Goal: Task Accomplishment & Management: Manage account settings

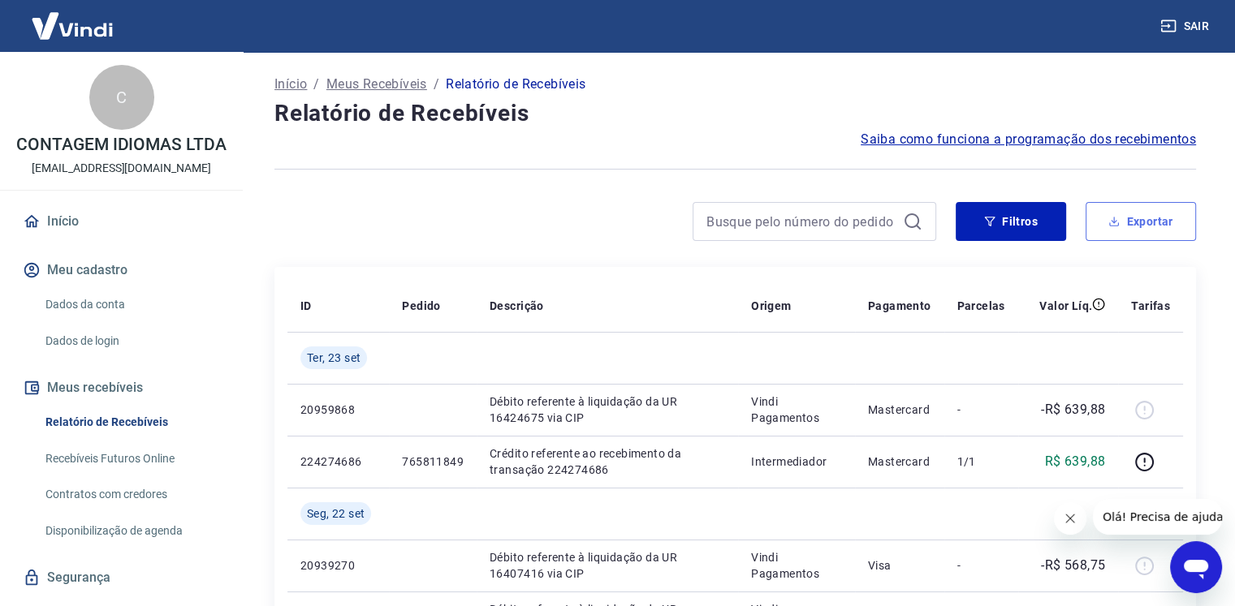
click at [1122, 230] on button "Exportar" at bounding box center [1140, 221] width 110 height 39
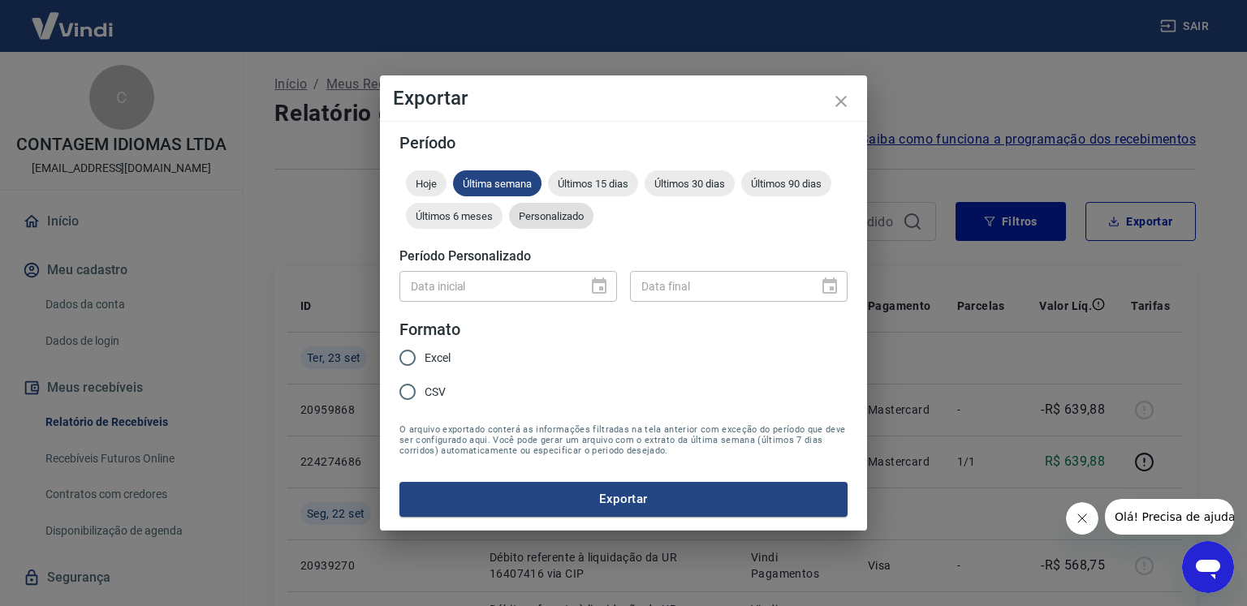
click at [566, 212] on span "Personalizado" at bounding box center [551, 216] width 84 height 12
click at [599, 280] on icon "Choose date" at bounding box center [599, 286] width 15 height 16
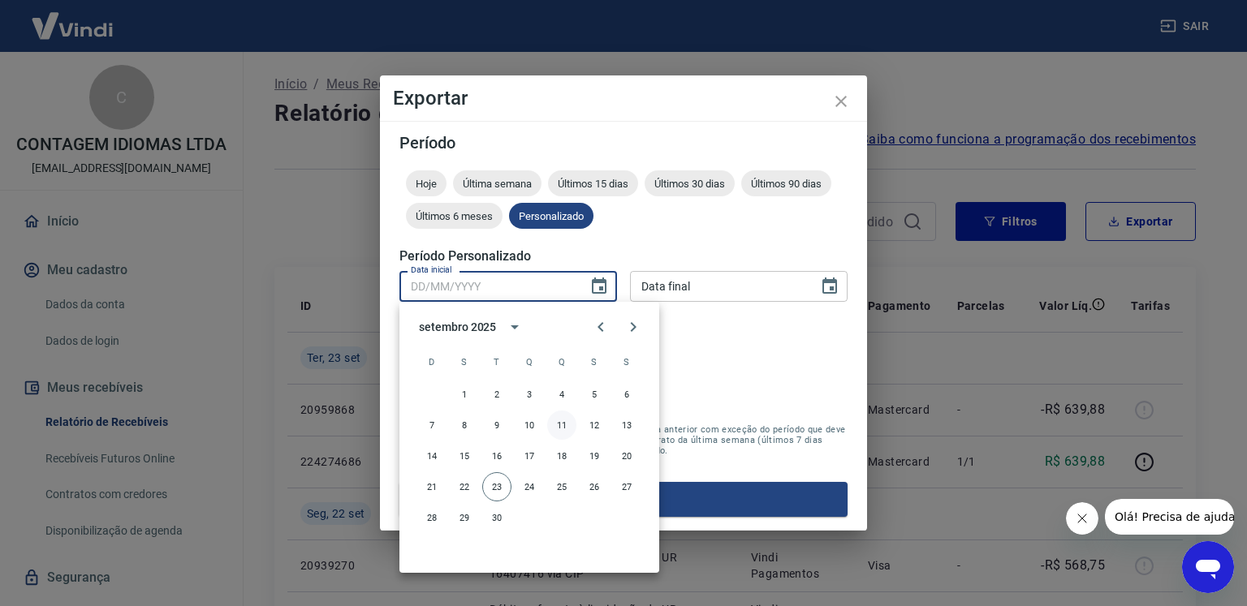
click at [563, 426] on button "11" at bounding box center [561, 425] width 29 height 29
type input "11/09/2025"
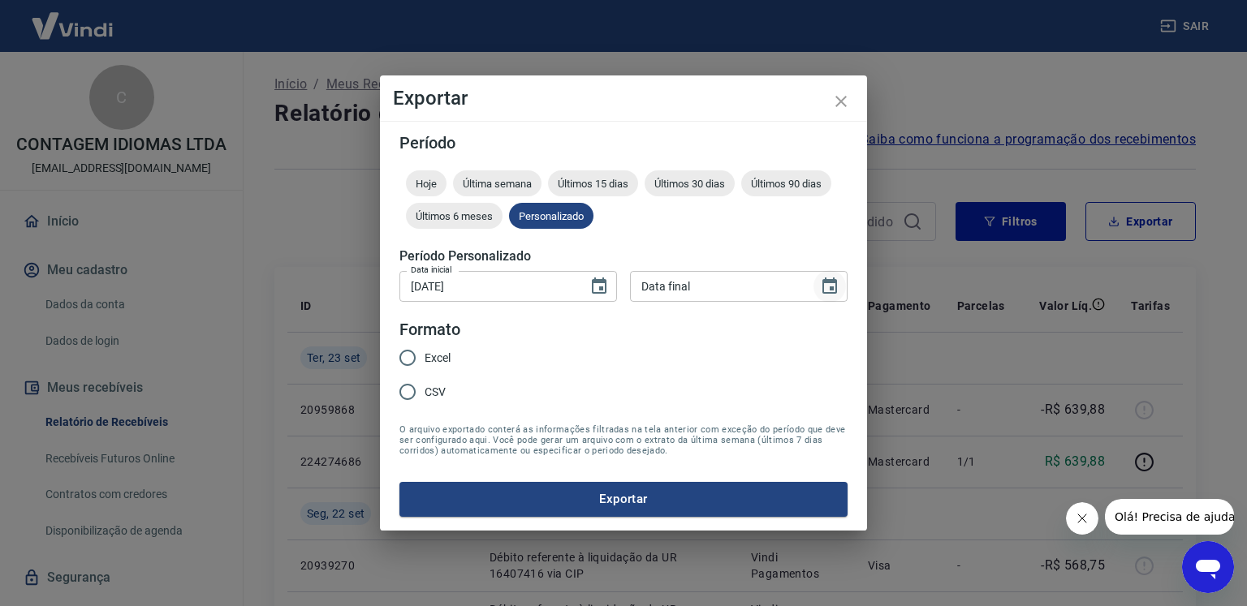
click at [830, 290] on icon "Choose date" at bounding box center [829, 286] width 19 height 19
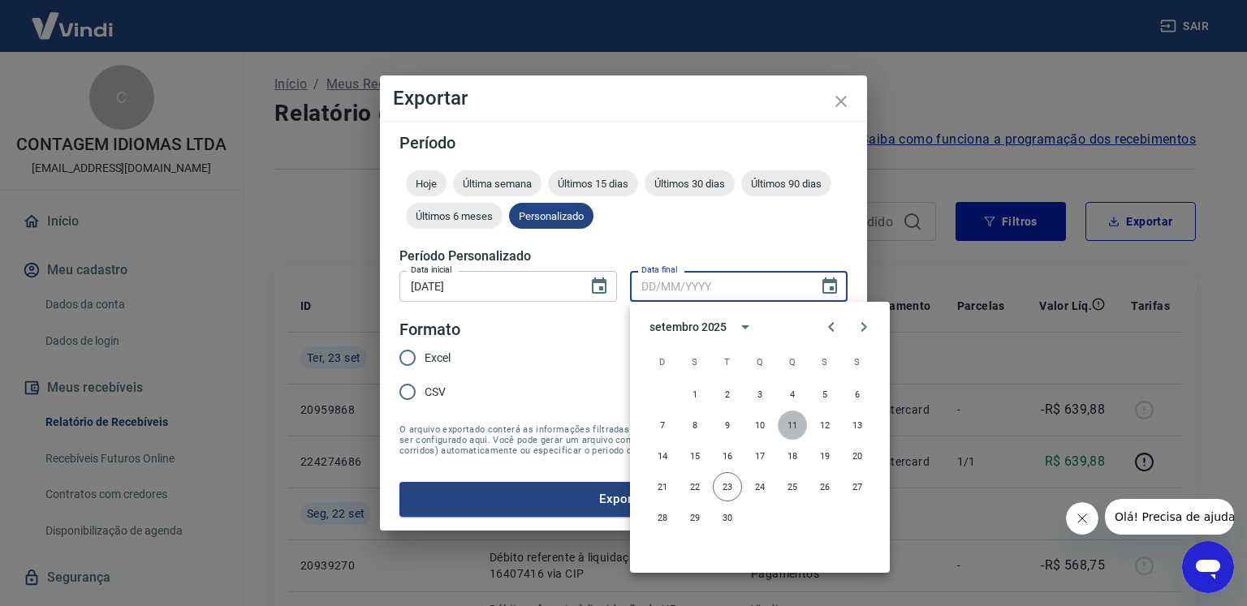
click at [794, 428] on button "11" at bounding box center [792, 425] width 29 height 29
type input "11/09/2025"
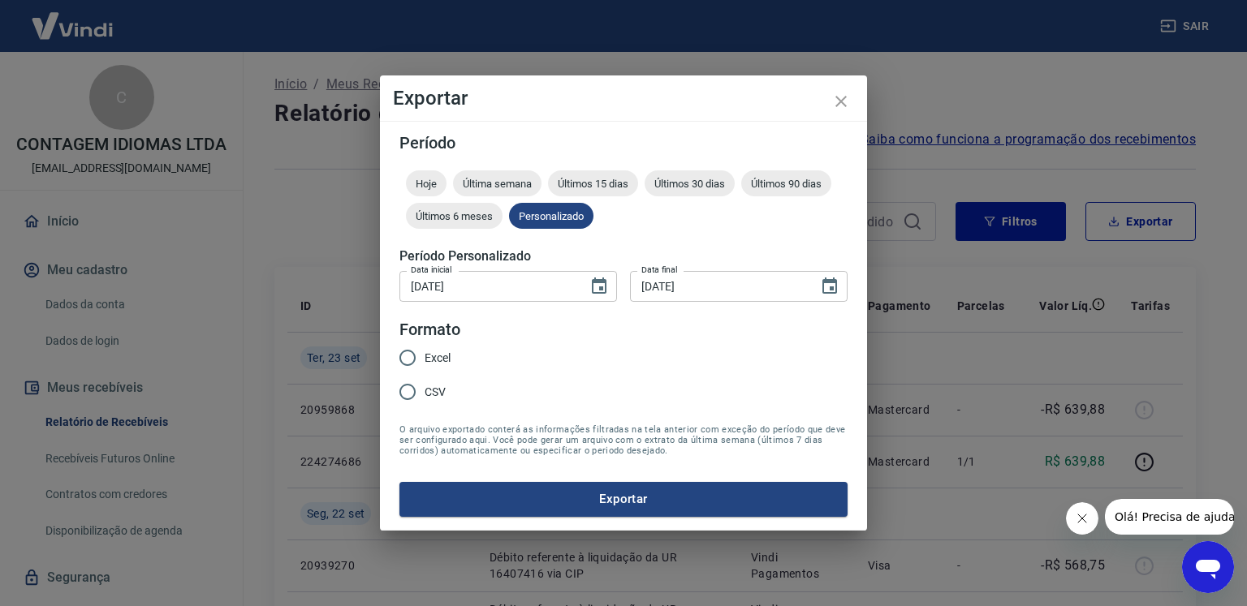
click at [406, 356] on input "Excel" at bounding box center [407, 358] width 34 height 34
radio input "true"
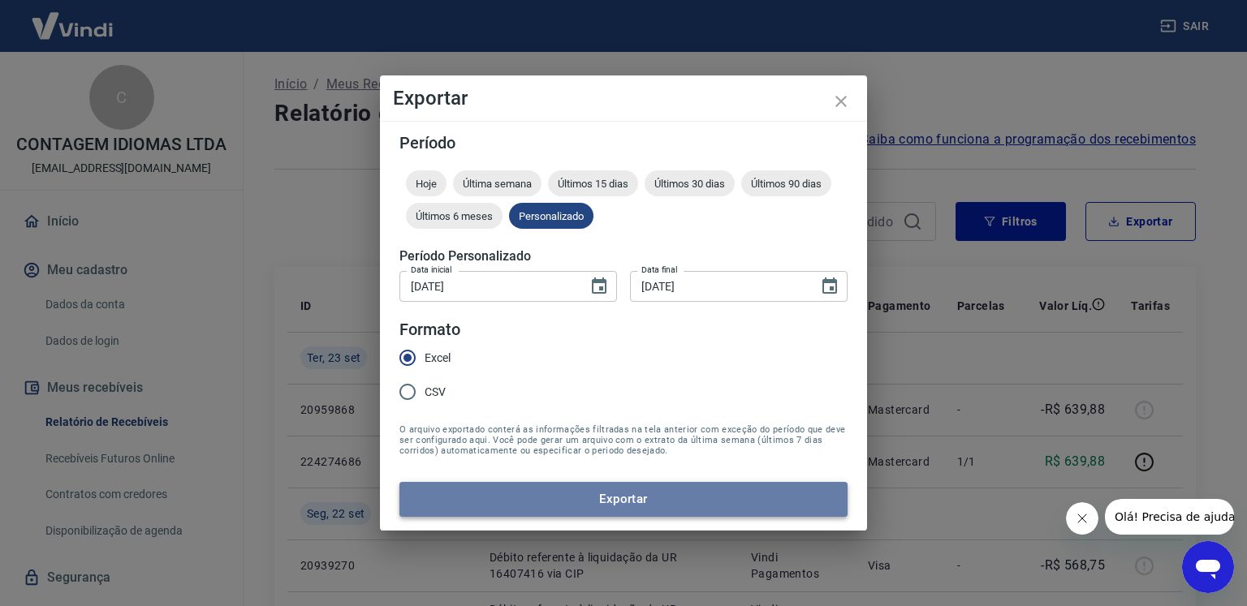
click at [563, 496] on button "Exportar" at bounding box center [623, 499] width 448 height 34
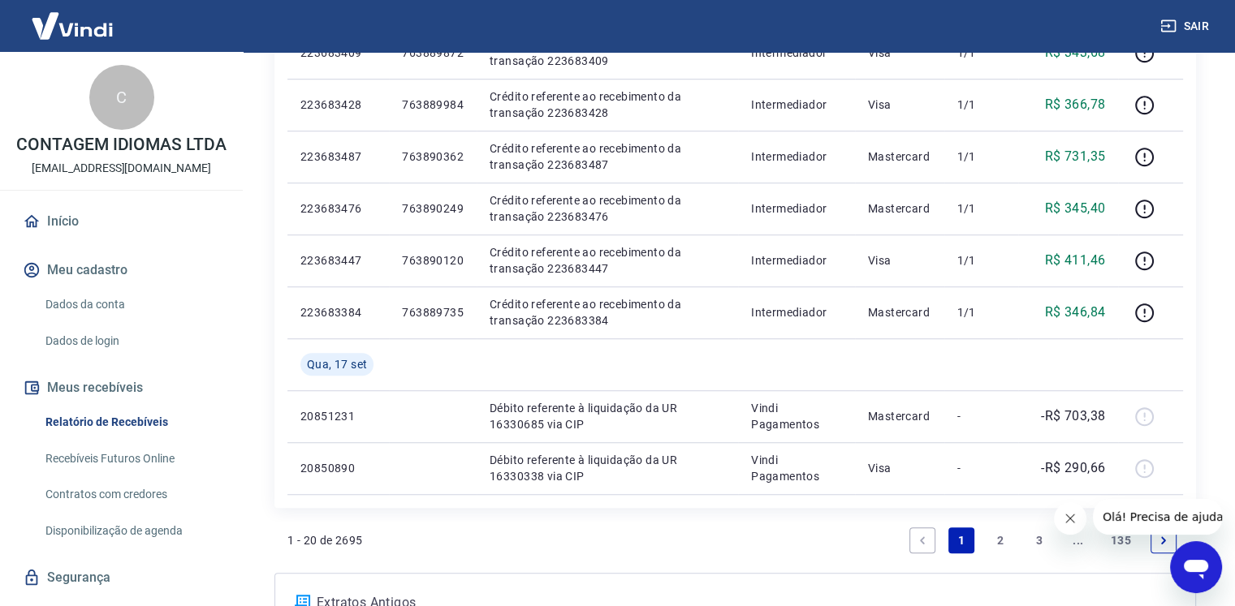
scroll to position [1290, 0]
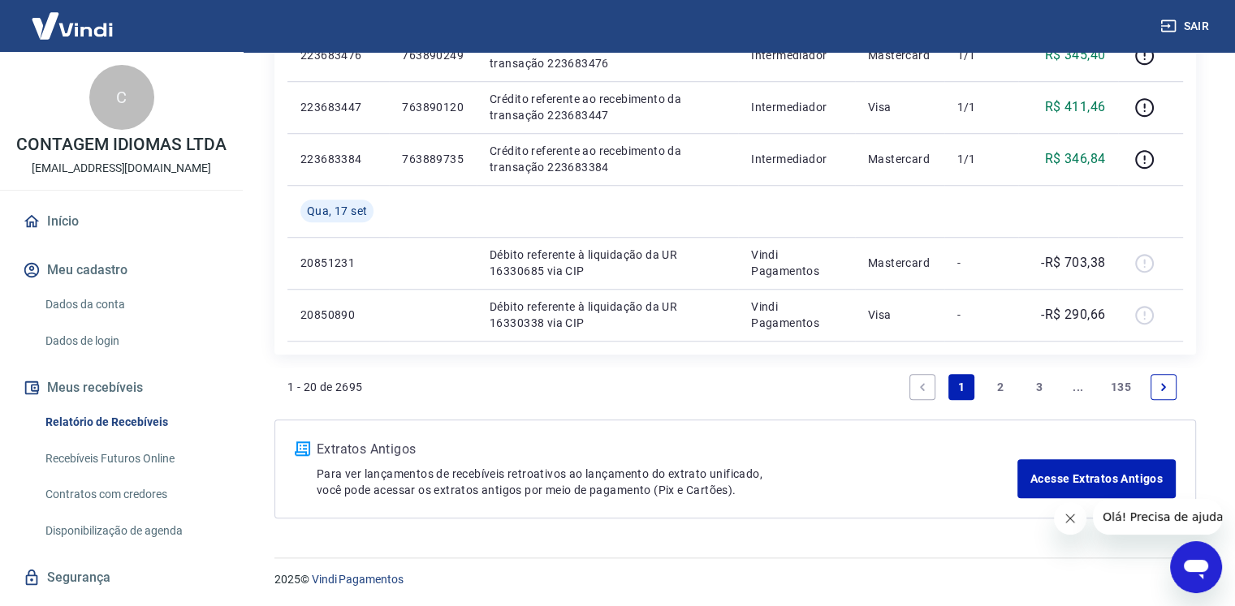
click at [1036, 387] on link "3" at bounding box center [1039, 387] width 26 height 26
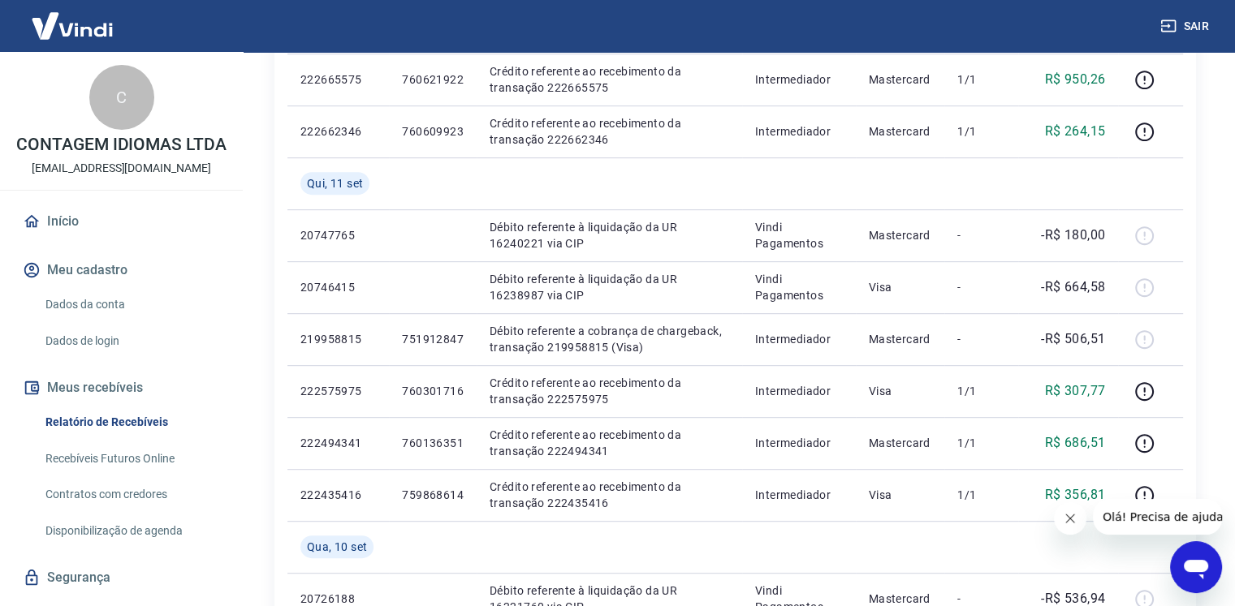
scroll to position [812, 0]
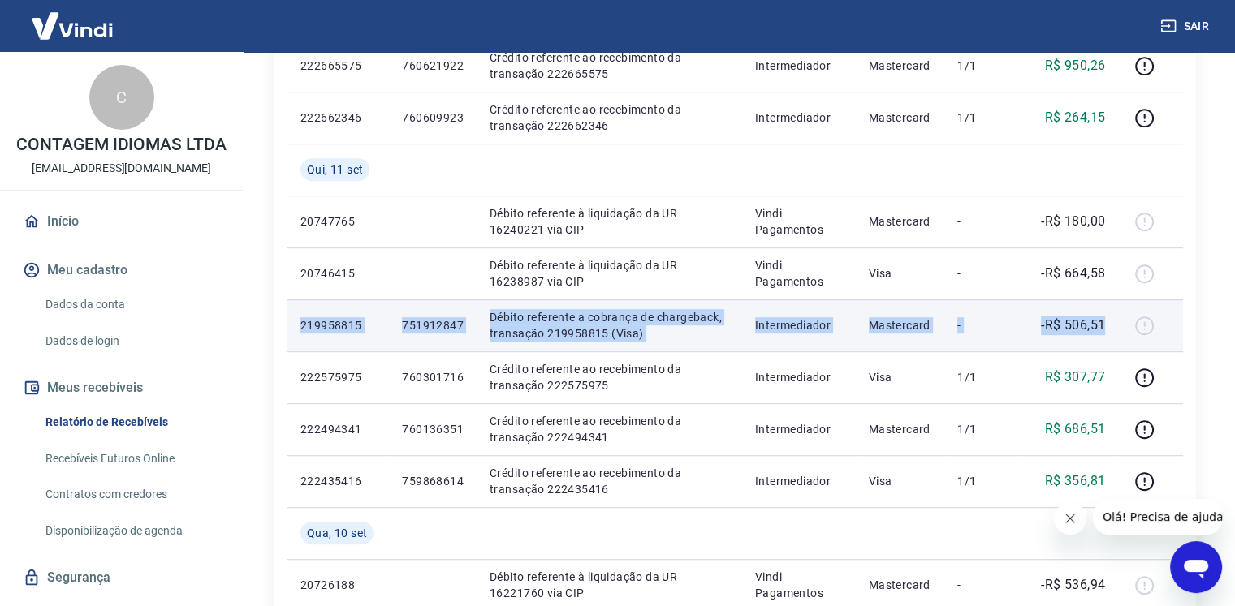
drag, startPoint x: 302, startPoint y: 326, endPoint x: 1116, endPoint y: 329, distance: 814.2
click at [1116, 329] on tr "219958815 751912847 Débito referente a cobrança de chargeback, transação 219958…" at bounding box center [734, 326] width 895 height 52
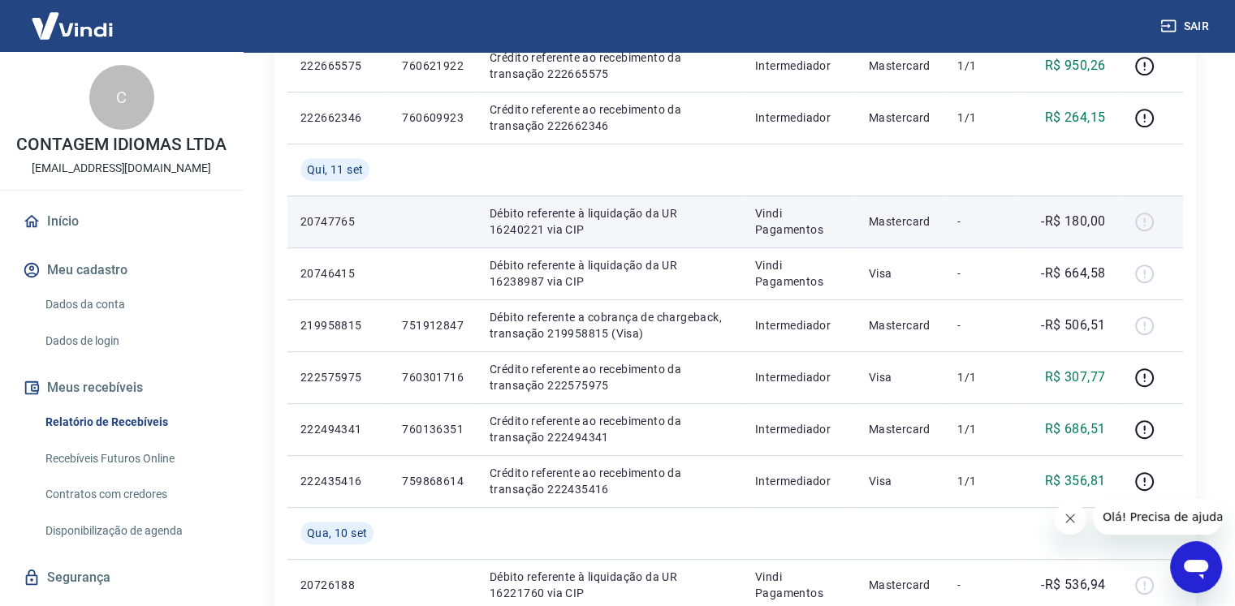
click at [821, 224] on p "Vindi Pagamentos" at bounding box center [799, 221] width 88 height 32
click at [627, 233] on p "Débito referente à liquidação da UR 16240221 via CIP" at bounding box center [608, 221] width 239 height 32
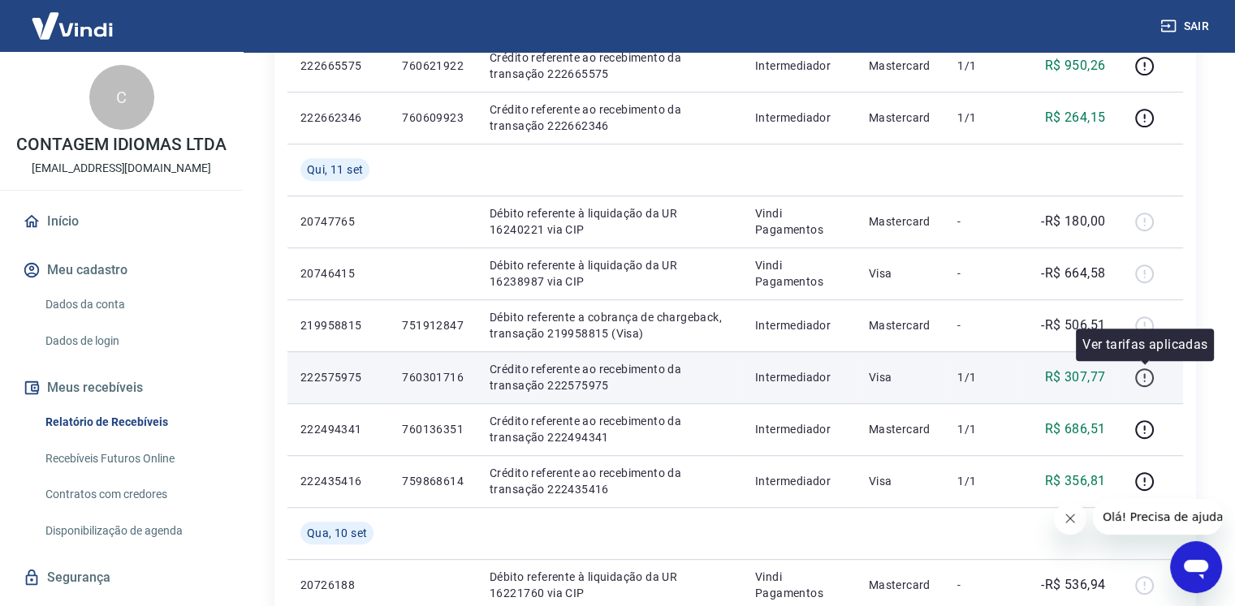
click at [1140, 381] on icon "button" at bounding box center [1144, 378] width 20 height 20
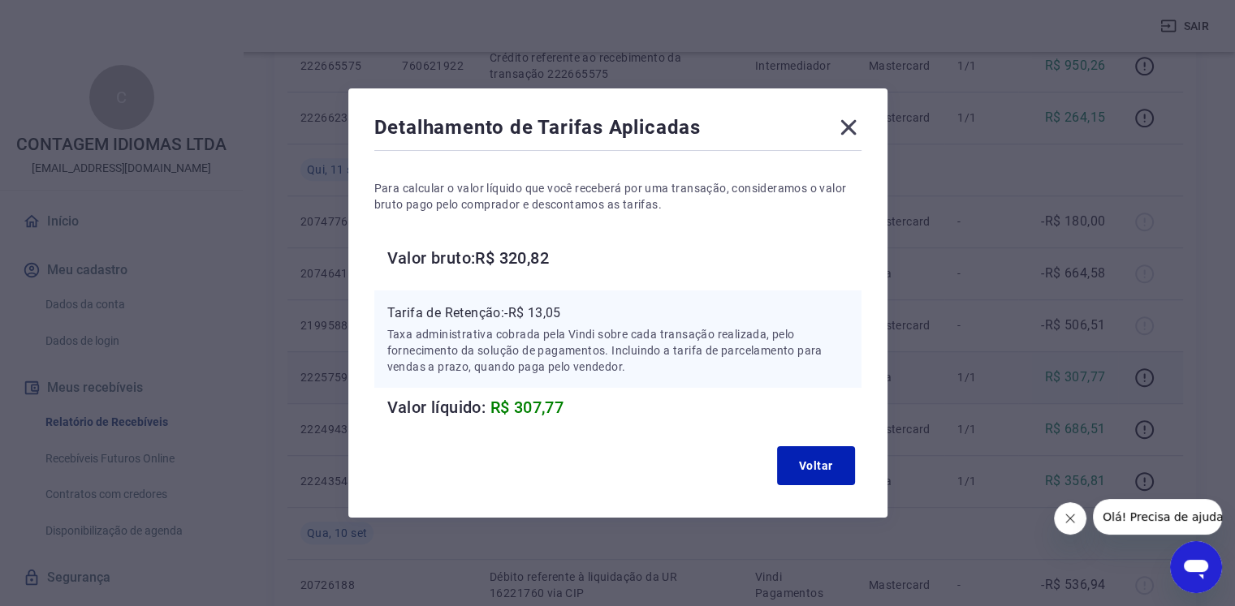
click at [857, 127] on icon at bounding box center [848, 127] width 26 height 26
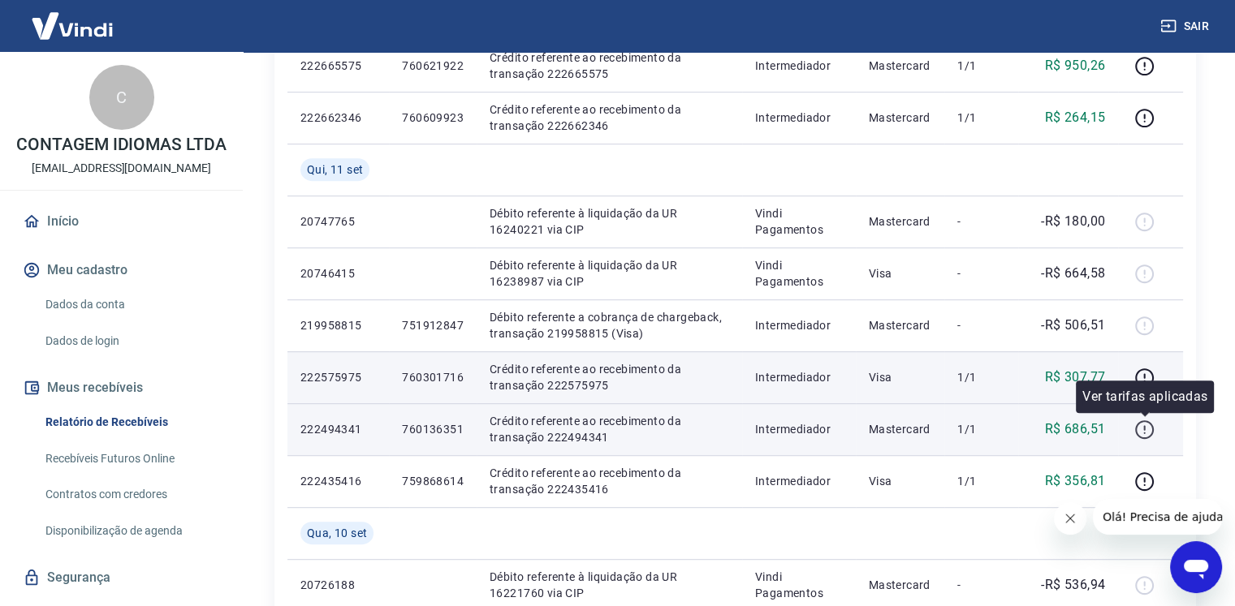
click at [1140, 423] on icon "button" at bounding box center [1144, 429] width 19 height 19
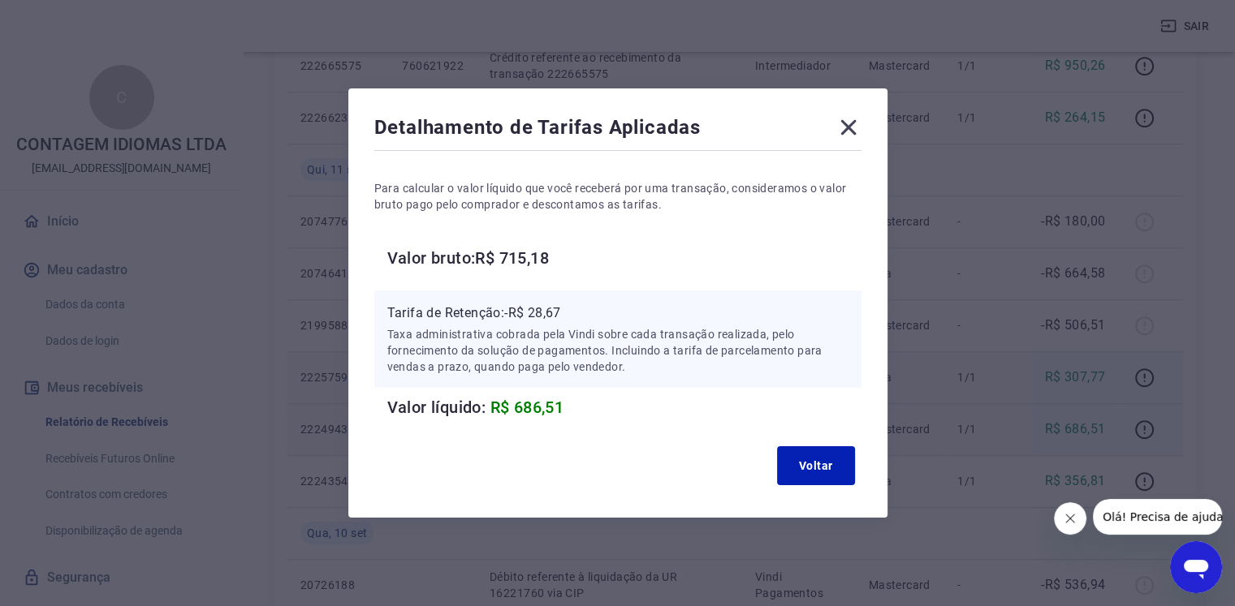
click at [856, 121] on icon at bounding box center [848, 127] width 26 height 26
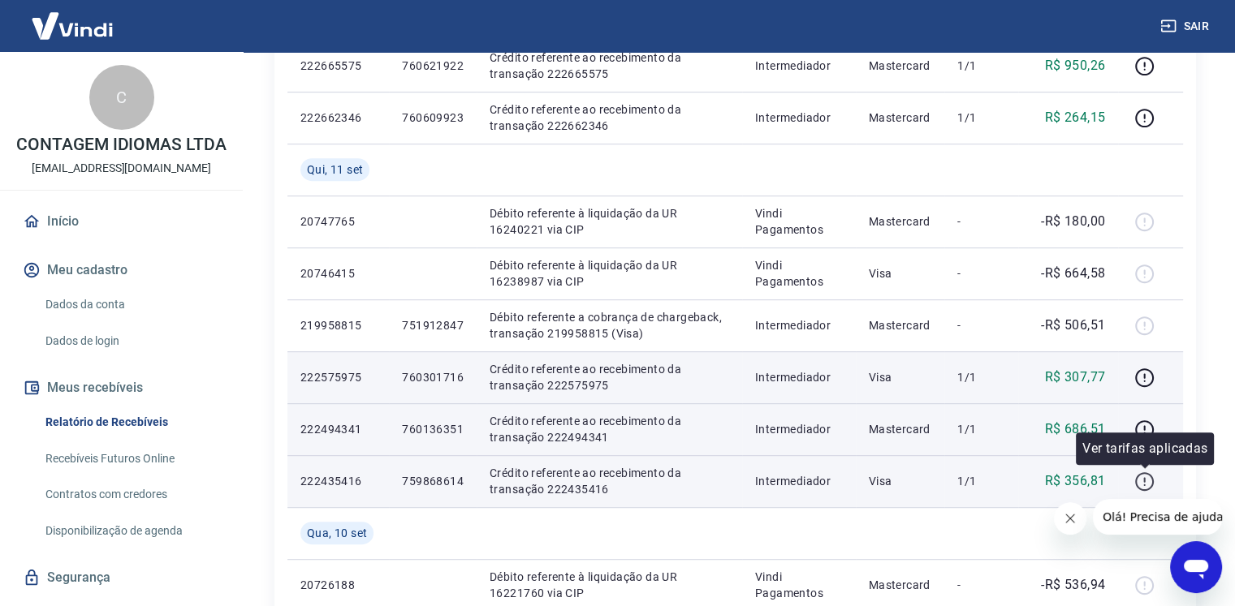
click at [1144, 481] on icon "button" at bounding box center [1144, 479] width 2 height 5
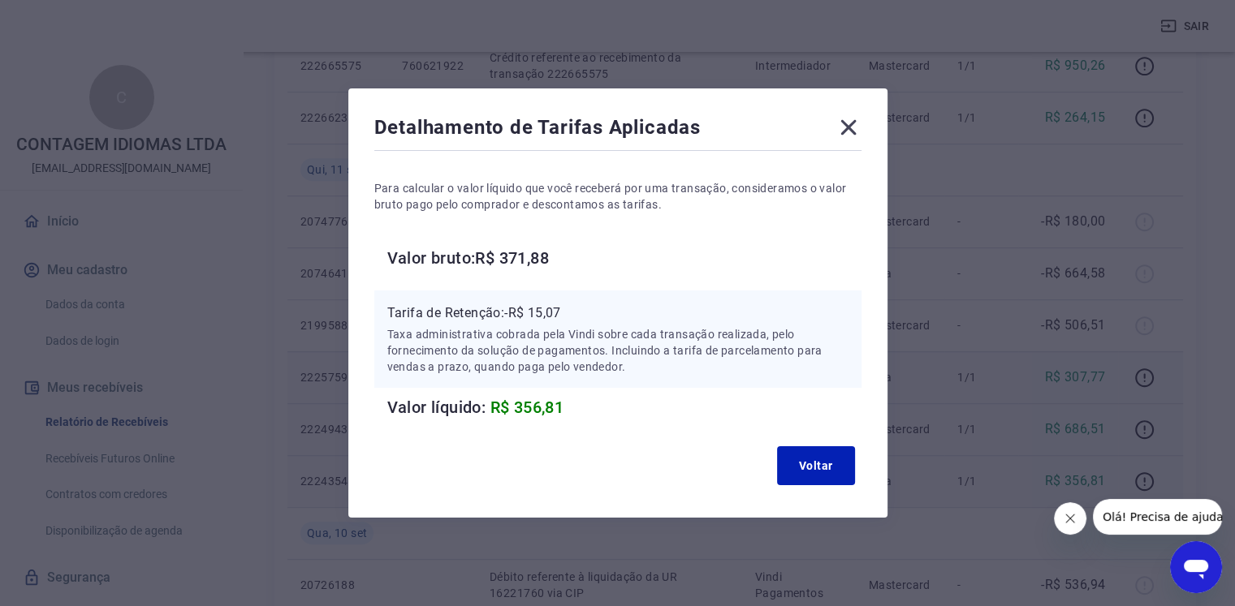
click at [852, 127] on icon at bounding box center [847, 127] width 15 height 15
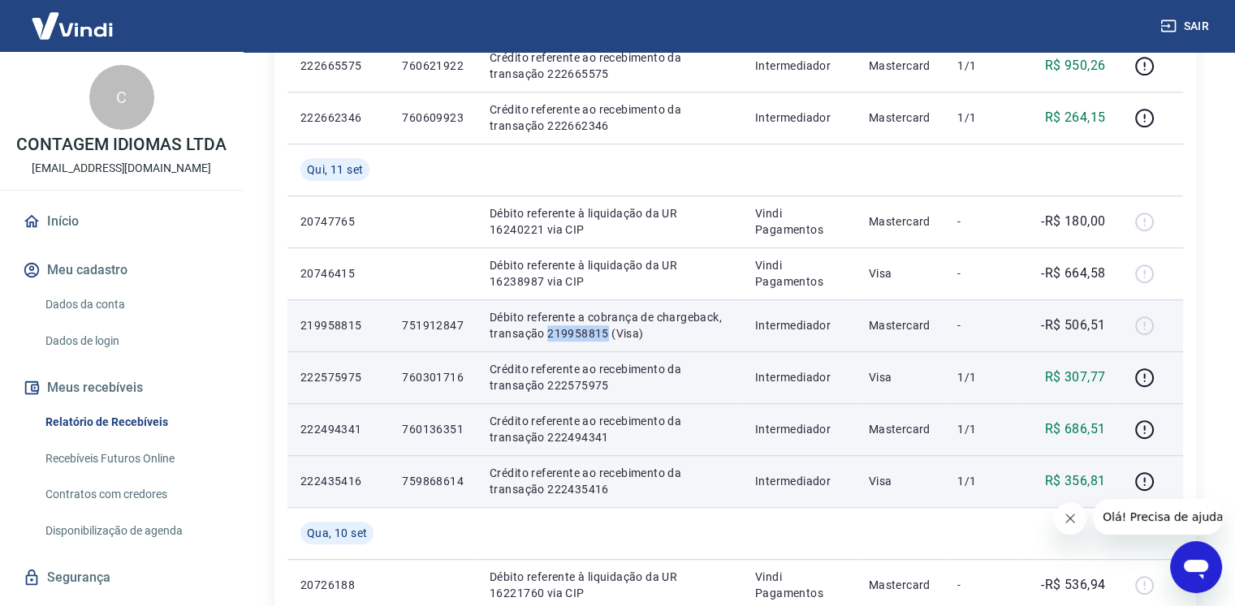
drag, startPoint x: 545, startPoint y: 333, endPoint x: 607, endPoint y: 338, distance: 61.9
click at [607, 338] on p "Débito referente a cobrança de chargeback, transação 219958815 (Visa)" at bounding box center [608, 325] width 239 height 32
copy p "219958815"
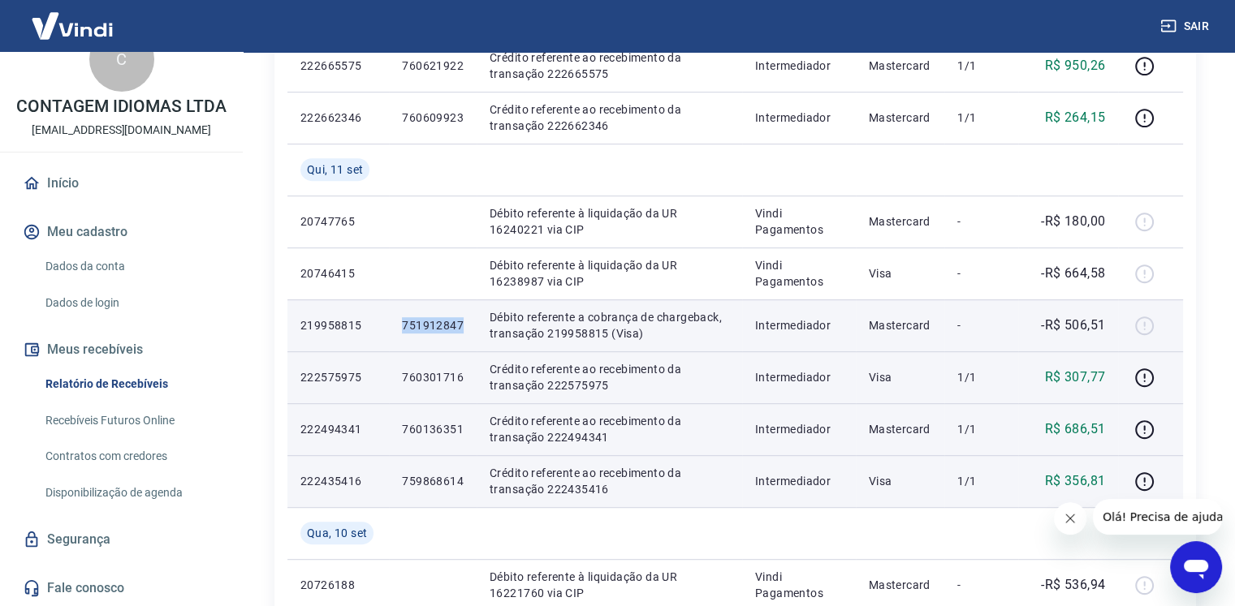
drag, startPoint x: 403, startPoint y: 325, endPoint x: 468, endPoint y: 327, distance: 65.0
click at [468, 327] on td "751912847" at bounding box center [433, 326] width 88 height 52
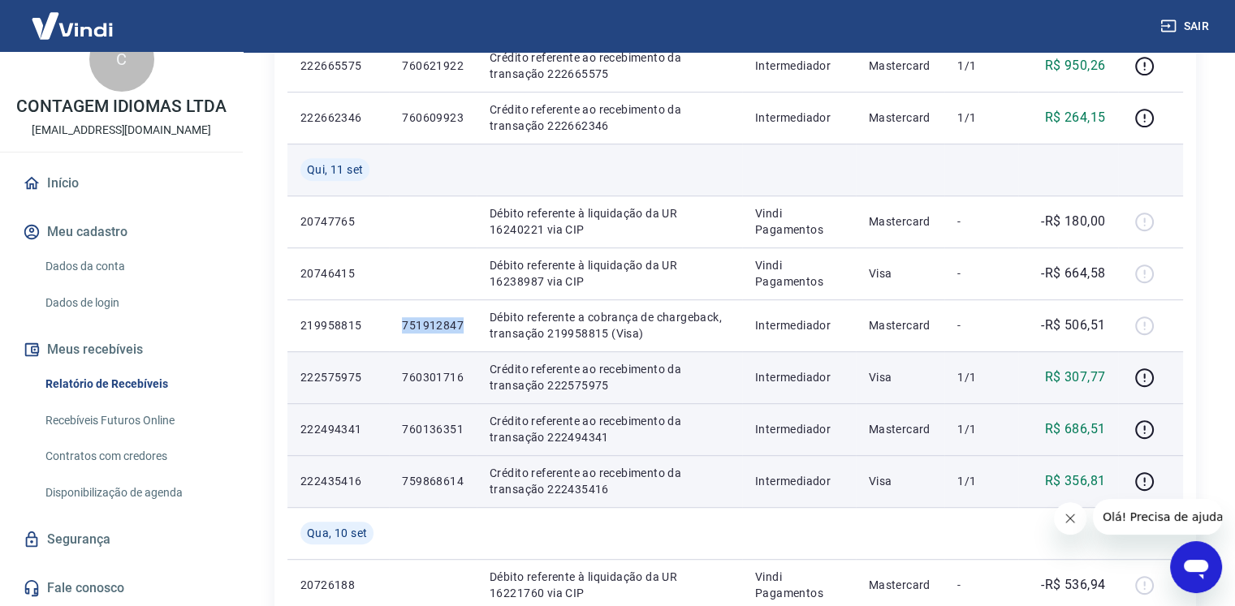
copy p "751912847"
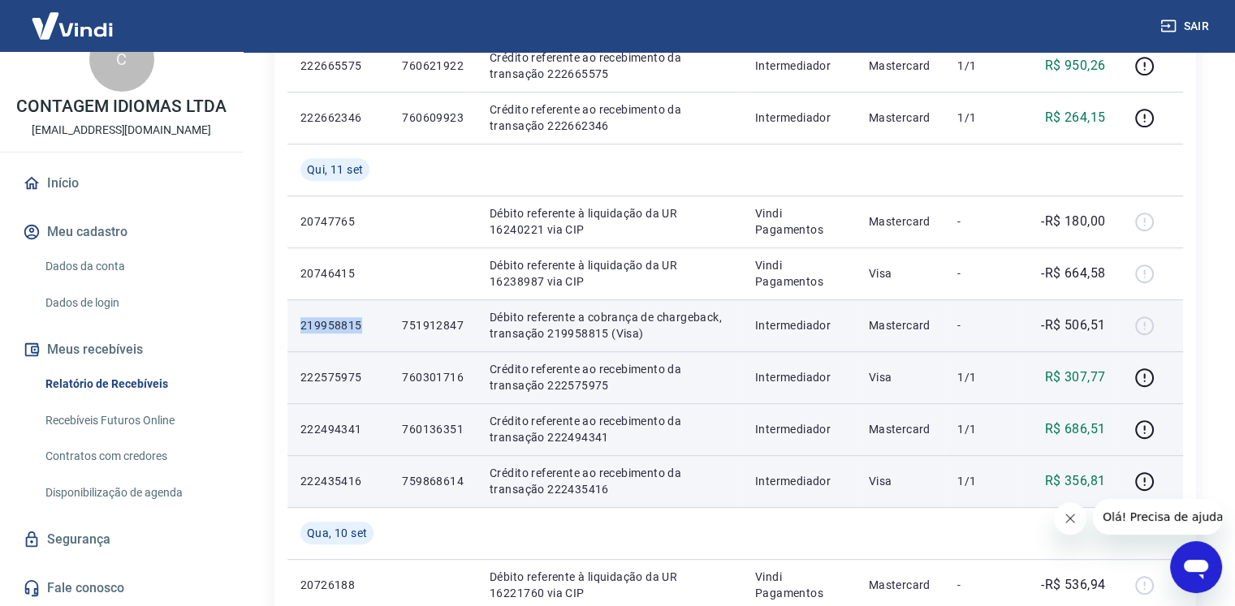
drag, startPoint x: 299, startPoint y: 326, endPoint x: 361, endPoint y: 328, distance: 62.6
click at [361, 328] on td "219958815" at bounding box center [337, 326] width 101 height 52
copy p "219958815"
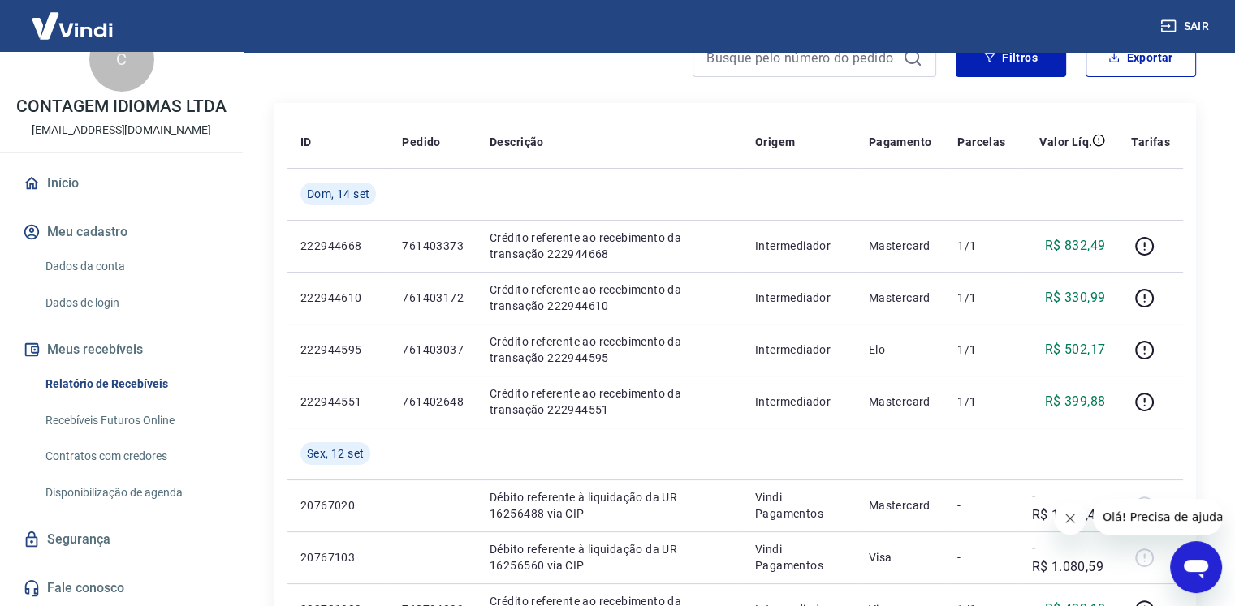
scroll to position [162, 0]
